Goal: Task Accomplishment & Management: Manage account settings

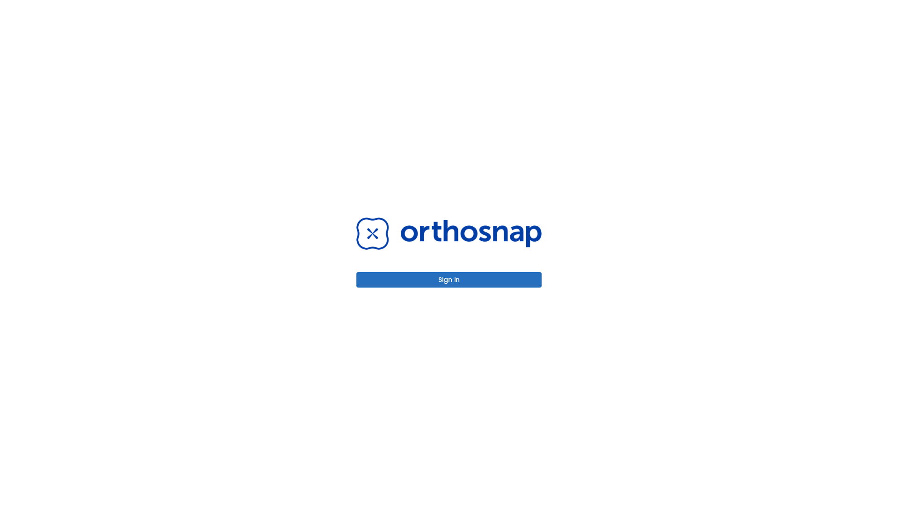
click at [449, 280] on button "Sign in" at bounding box center [448, 279] width 185 height 15
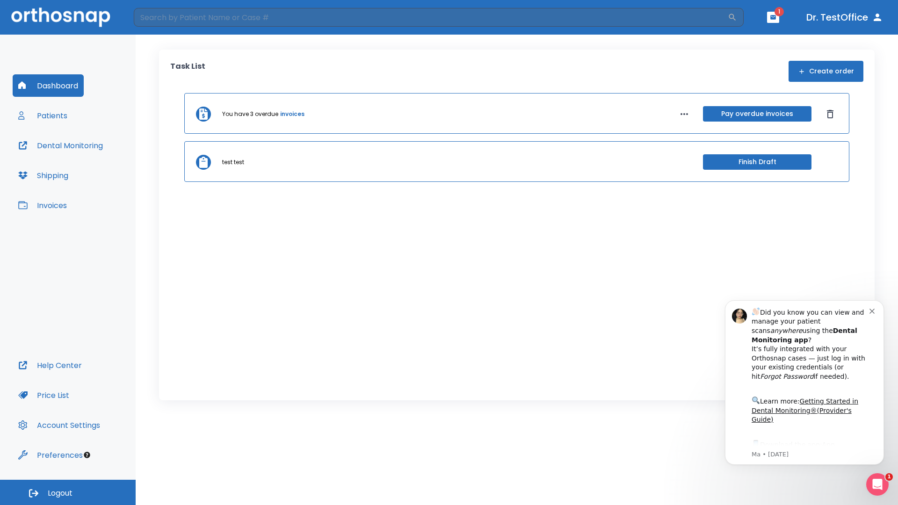
click at [68, 493] on span "Logout" at bounding box center [60, 493] width 25 height 10
